Goal: Task Accomplishment & Management: Manage account settings

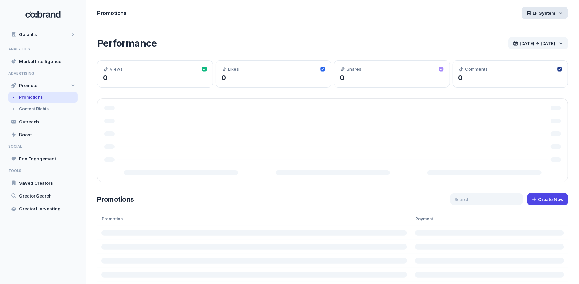
click at [544, 14] on span "LF System" at bounding box center [544, 13] width 22 height 6
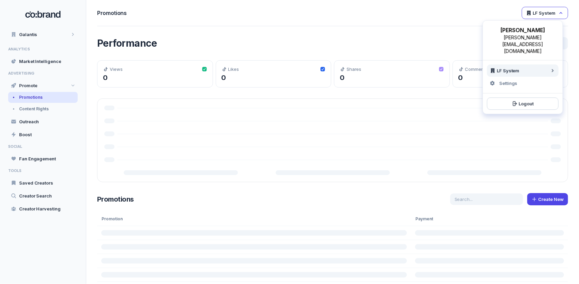
click at [231, 44] on div "Performance [DATE] → [DATE]" at bounding box center [332, 43] width 471 height 12
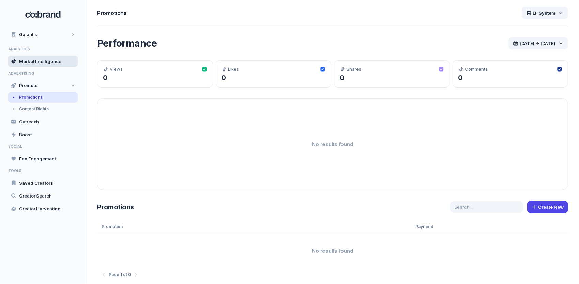
click at [48, 61] on span "Market Intelligence" at bounding box center [40, 61] width 42 height 6
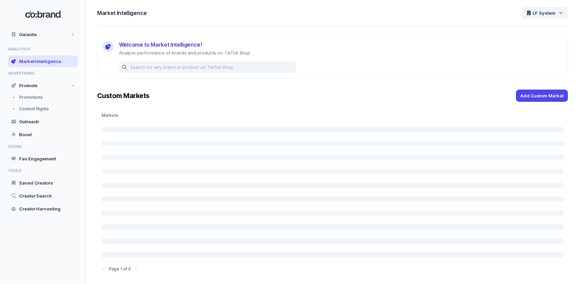
scroll to position [2, 0]
click at [48, 120] on div "Outreach" at bounding box center [43, 122] width 70 height 12
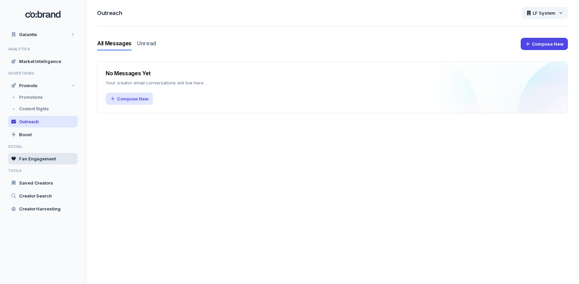
click at [46, 157] on span "Fan Engagement" at bounding box center [37, 159] width 37 height 6
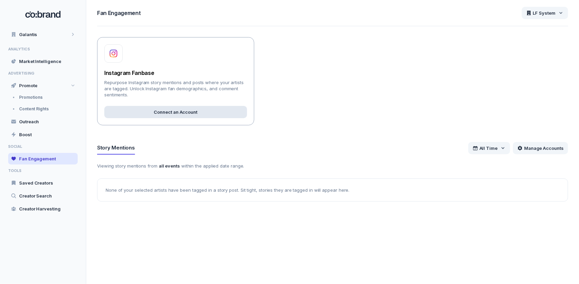
click at [182, 112] on span "Connect an Account" at bounding box center [176, 112] width 44 height 6
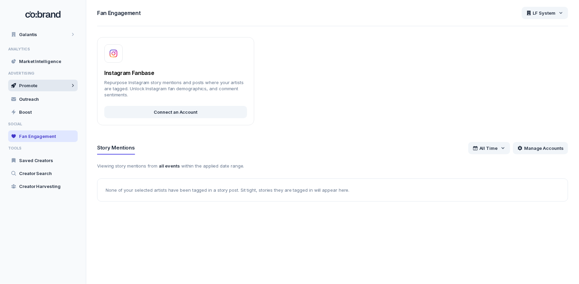
click at [52, 87] on div "Promote" at bounding box center [43, 86] width 70 height 12
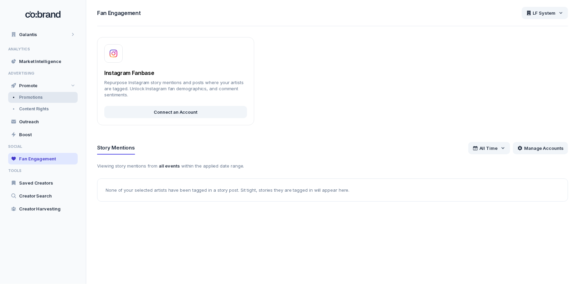
click at [47, 102] on div "Promotions" at bounding box center [43, 97] width 70 height 11
